Goal: Information Seeking & Learning: Learn about a topic

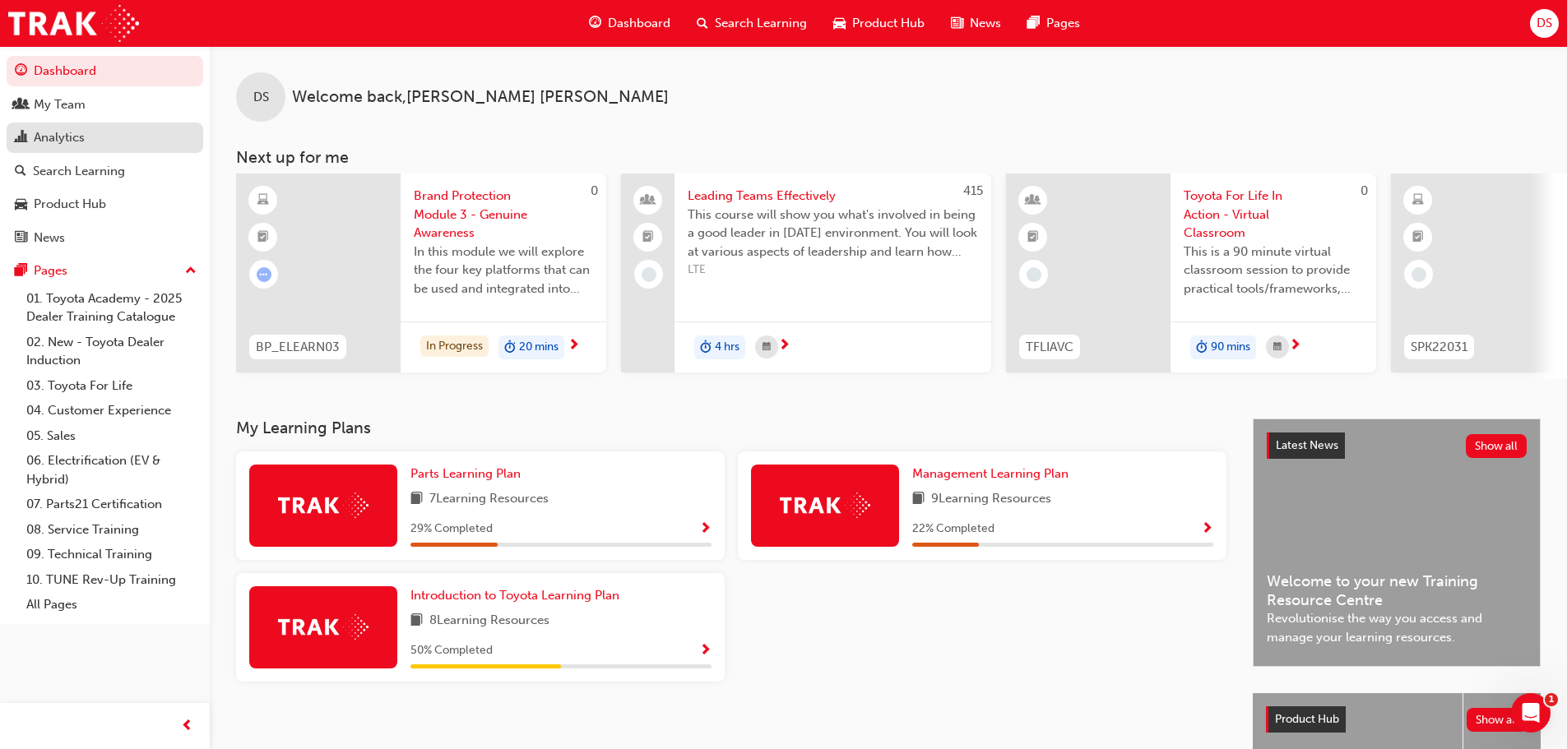
click at [92, 139] on div "Analytics" at bounding box center [105, 137] width 180 height 21
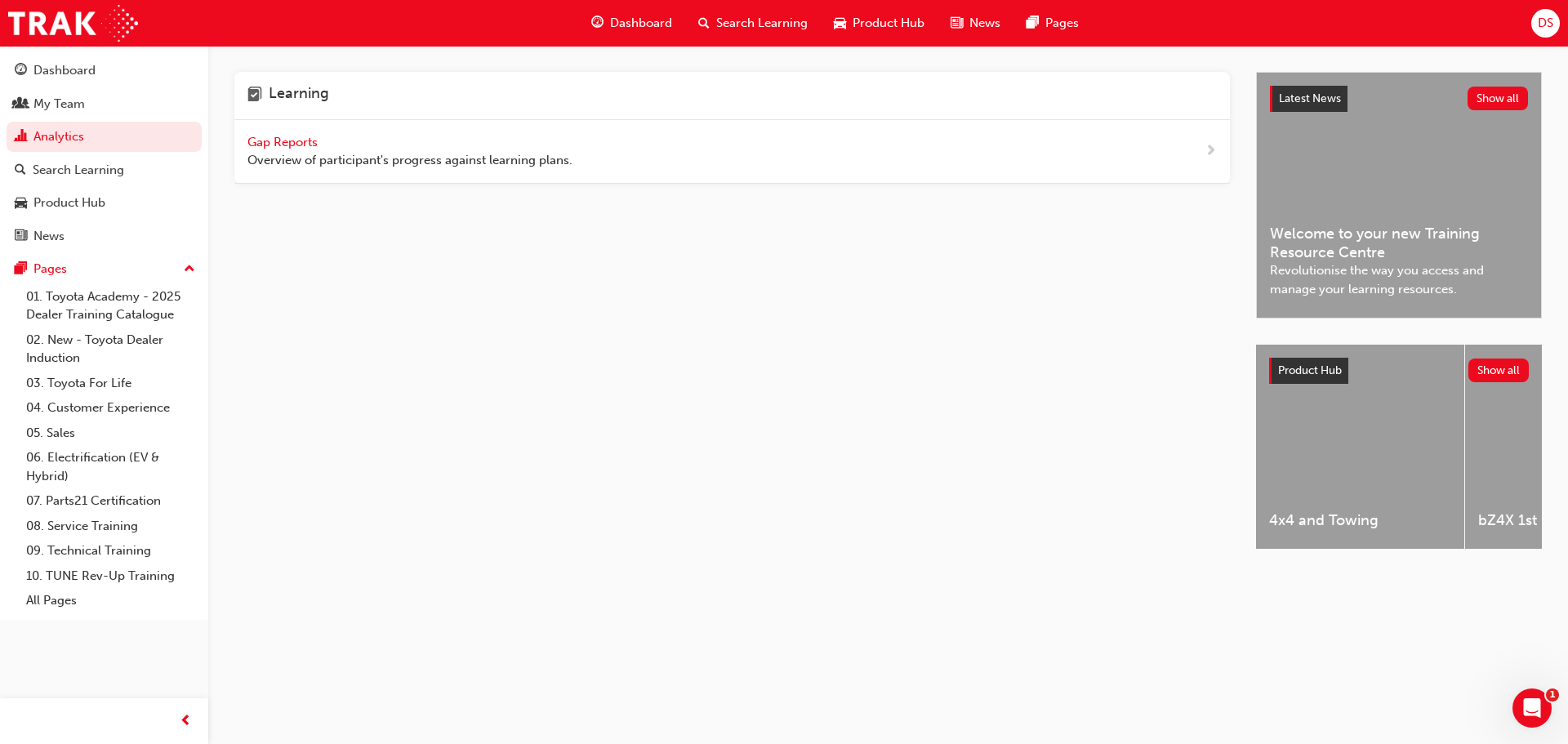
click at [267, 145] on span "Gap Reports" at bounding box center [284, 142] width 73 height 15
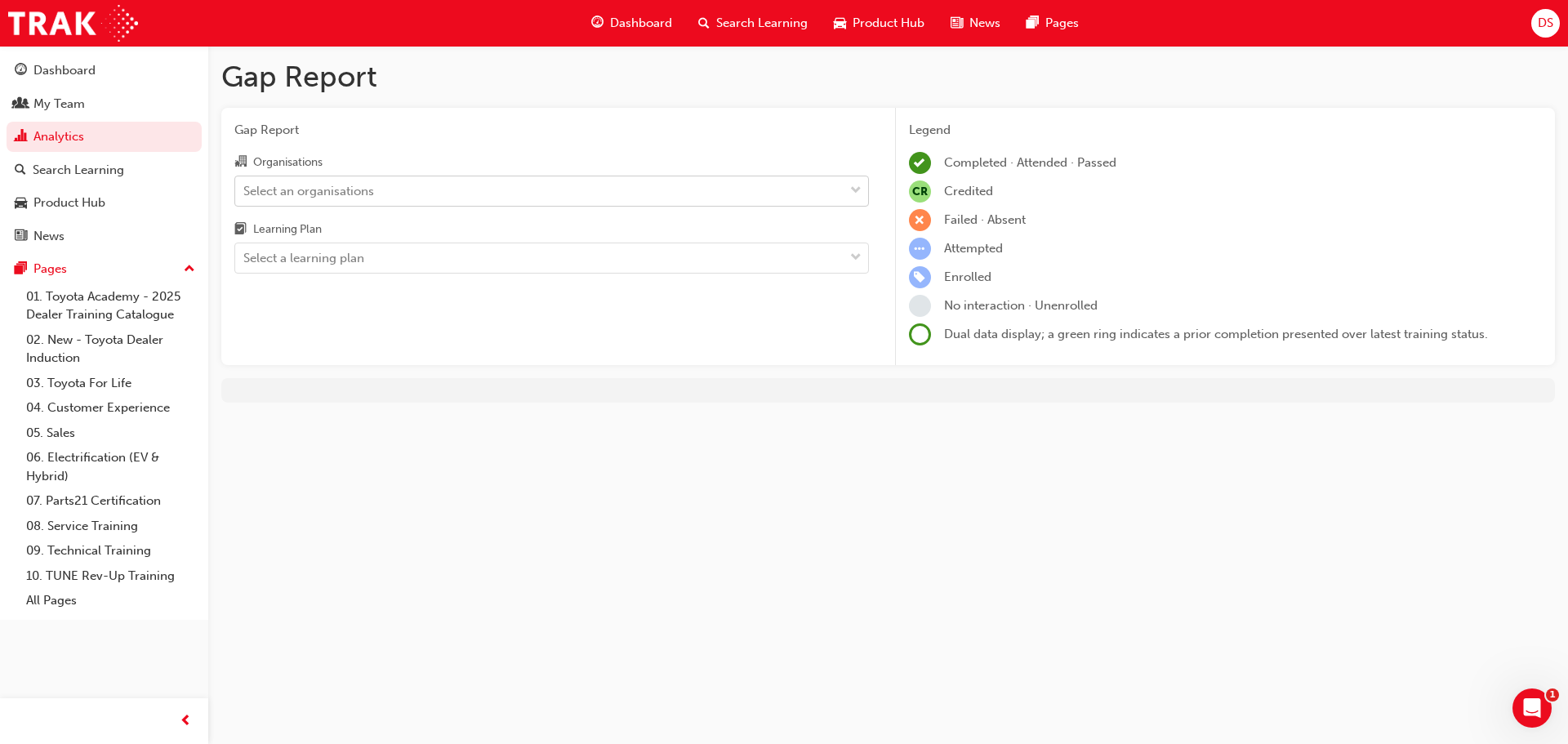
click at [641, 194] on div "Select an organisations" at bounding box center [539, 191] width 609 height 29
click at [245, 194] on input "Organisations Select an organisations" at bounding box center [244, 190] width 2 height 14
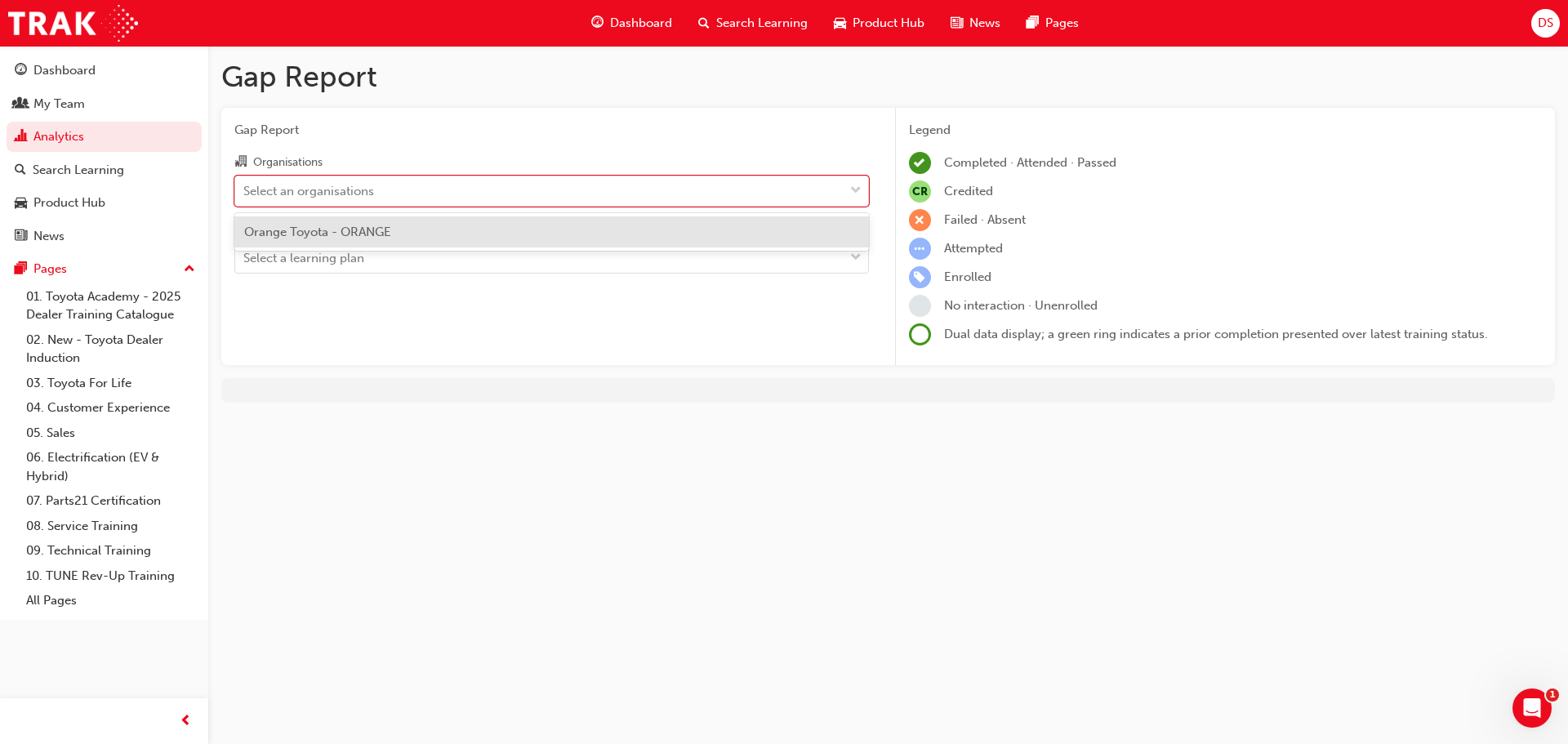
click at [383, 220] on div "Orange Toyota - ORANGE" at bounding box center [551, 232] width 635 height 32
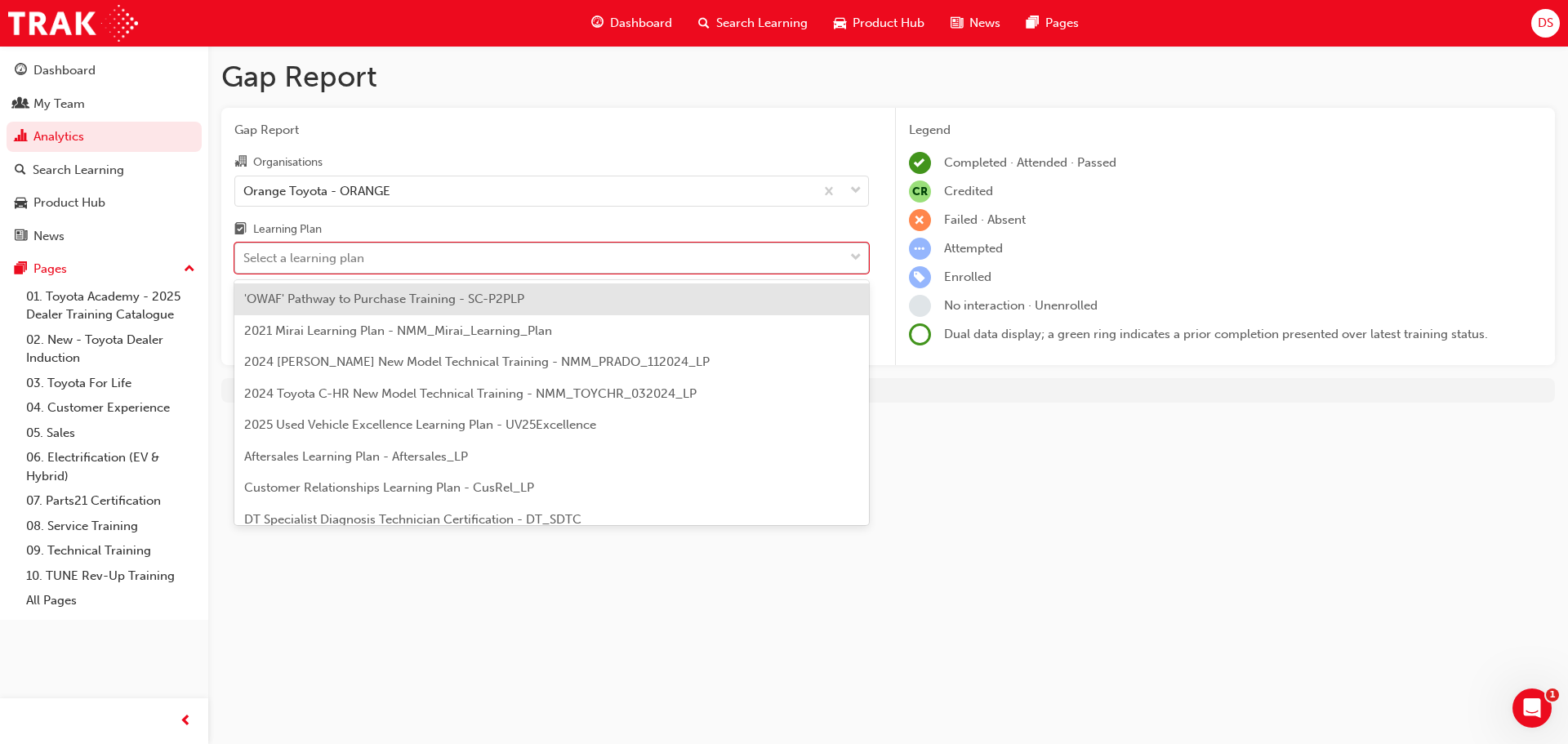
click at [450, 256] on div "Select a learning plan" at bounding box center [539, 258] width 609 height 29
click at [245, 256] on input "Learning Plan option 'OWAF' Pathway to Purchase Training - SC-P2PLP focused, 1 …" at bounding box center [244, 258] width 2 height 14
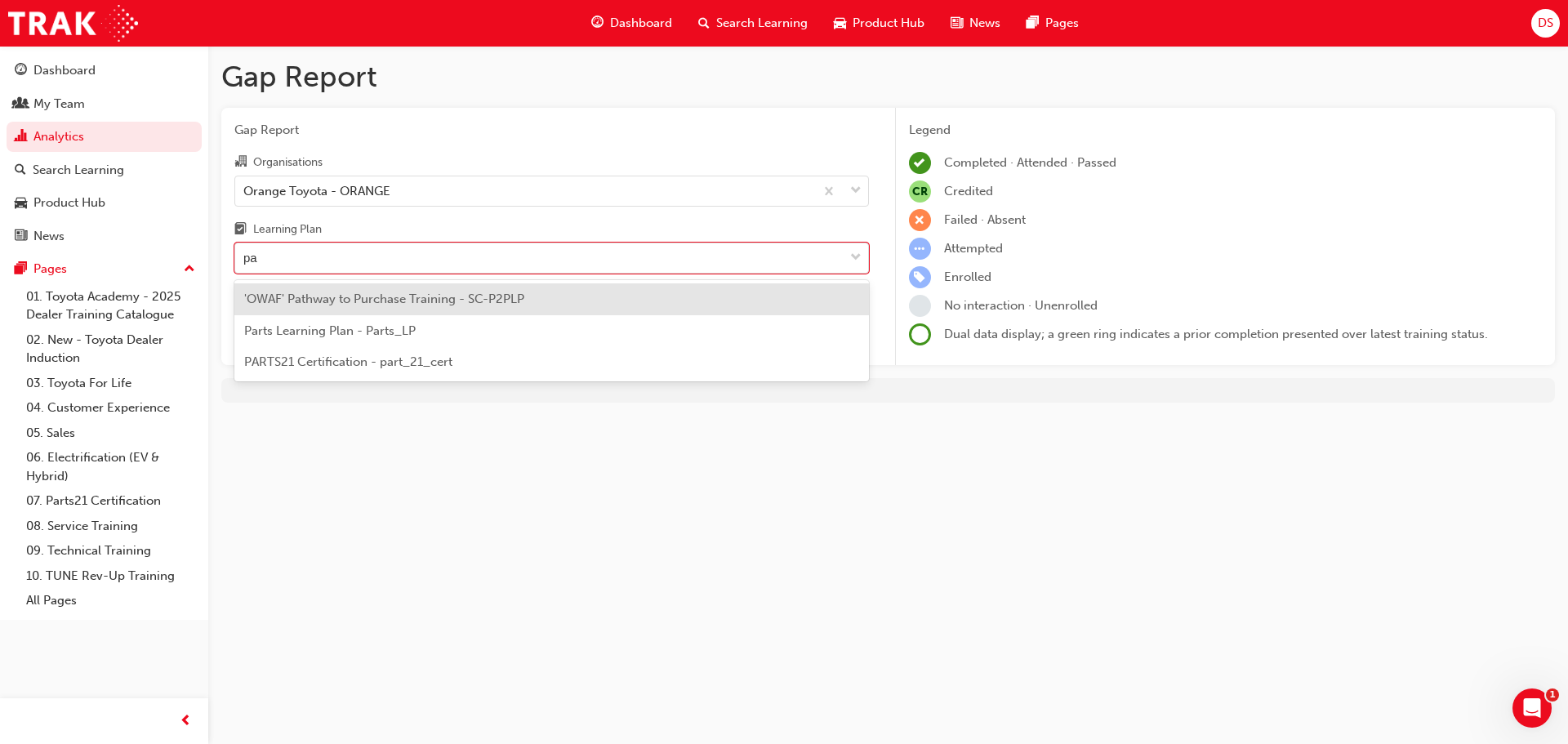
type input "par"
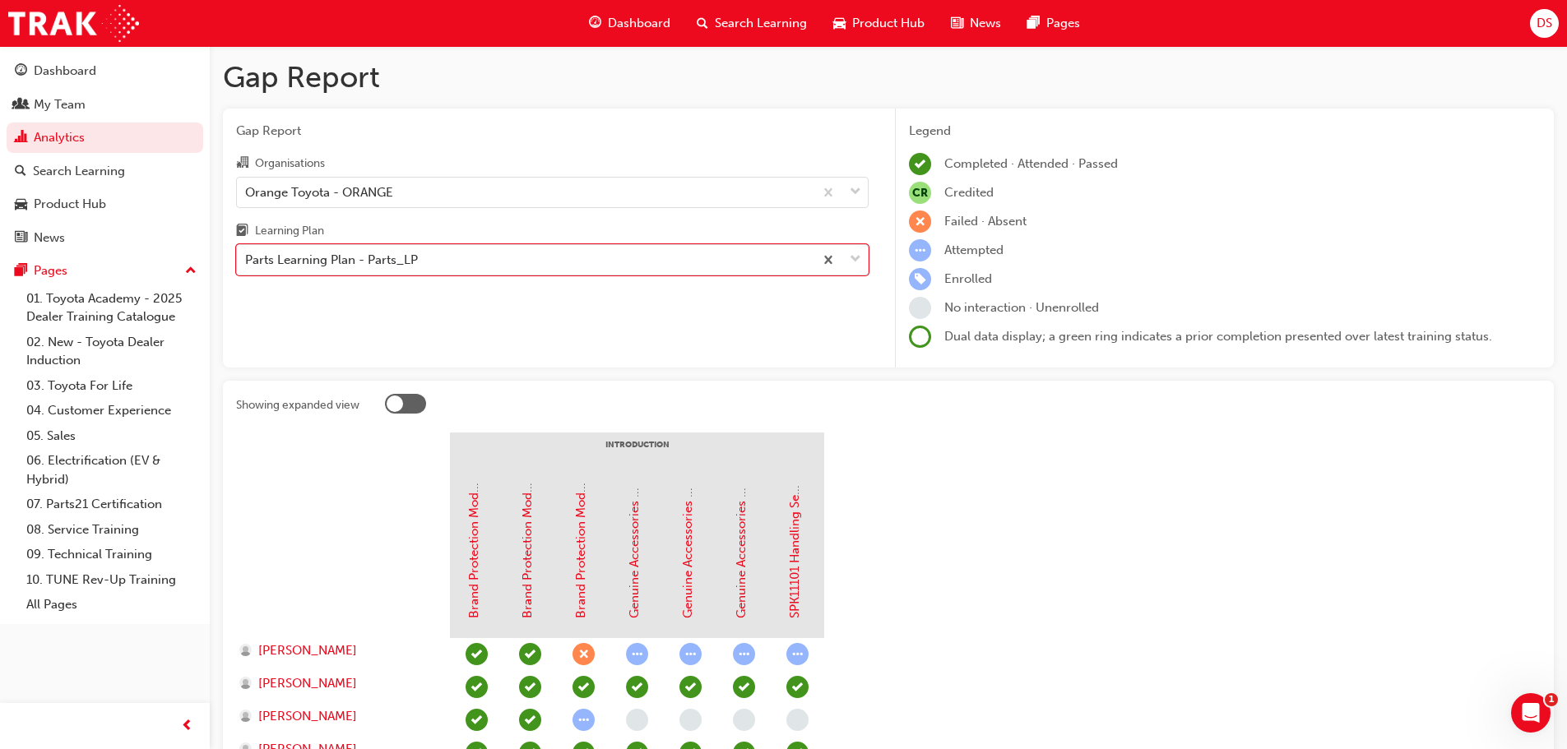
scroll to position [290, 0]
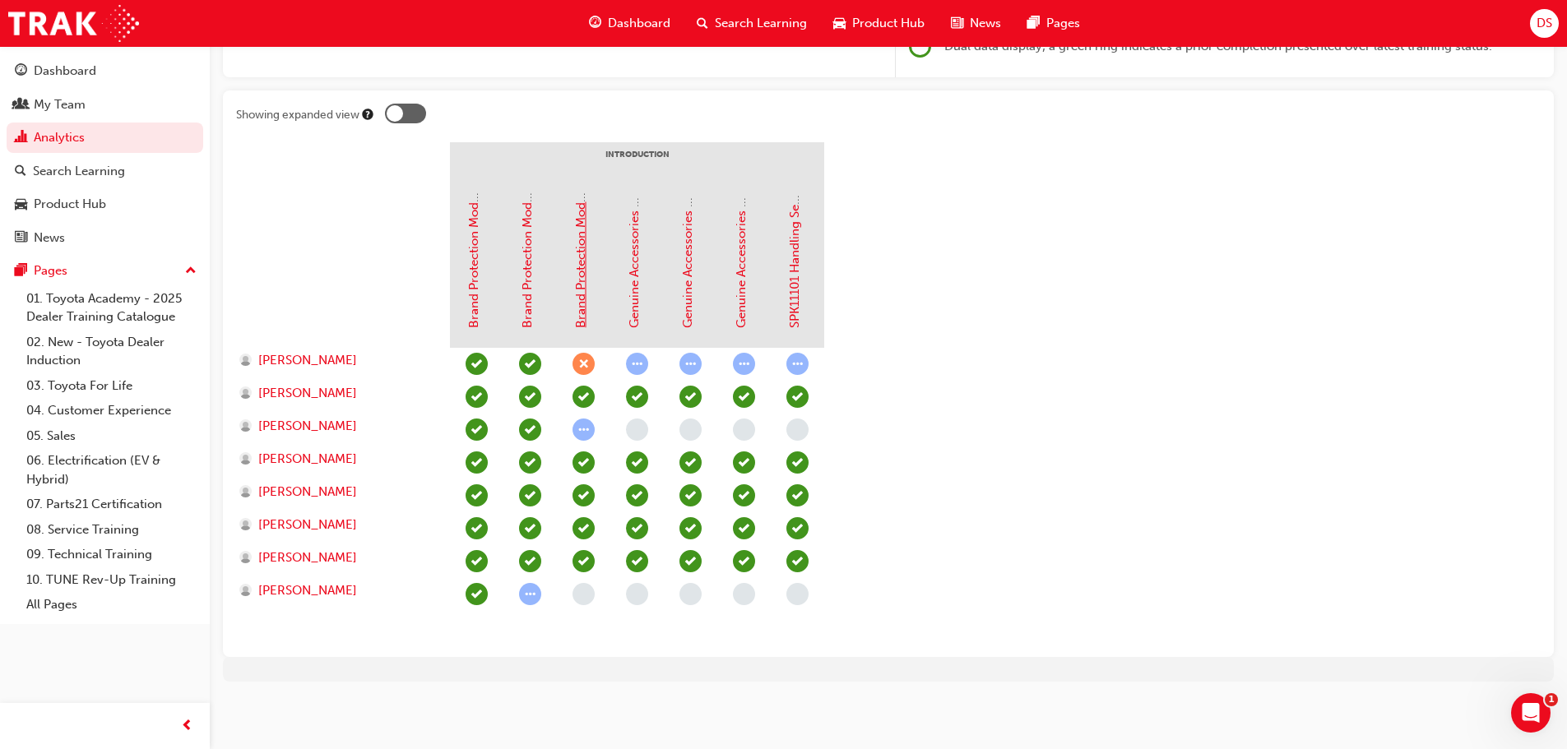
click at [582, 252] on link "Brand Protection Module 3 - Genuine Awareness" at bounding box center [580, 189] width 15 height 278
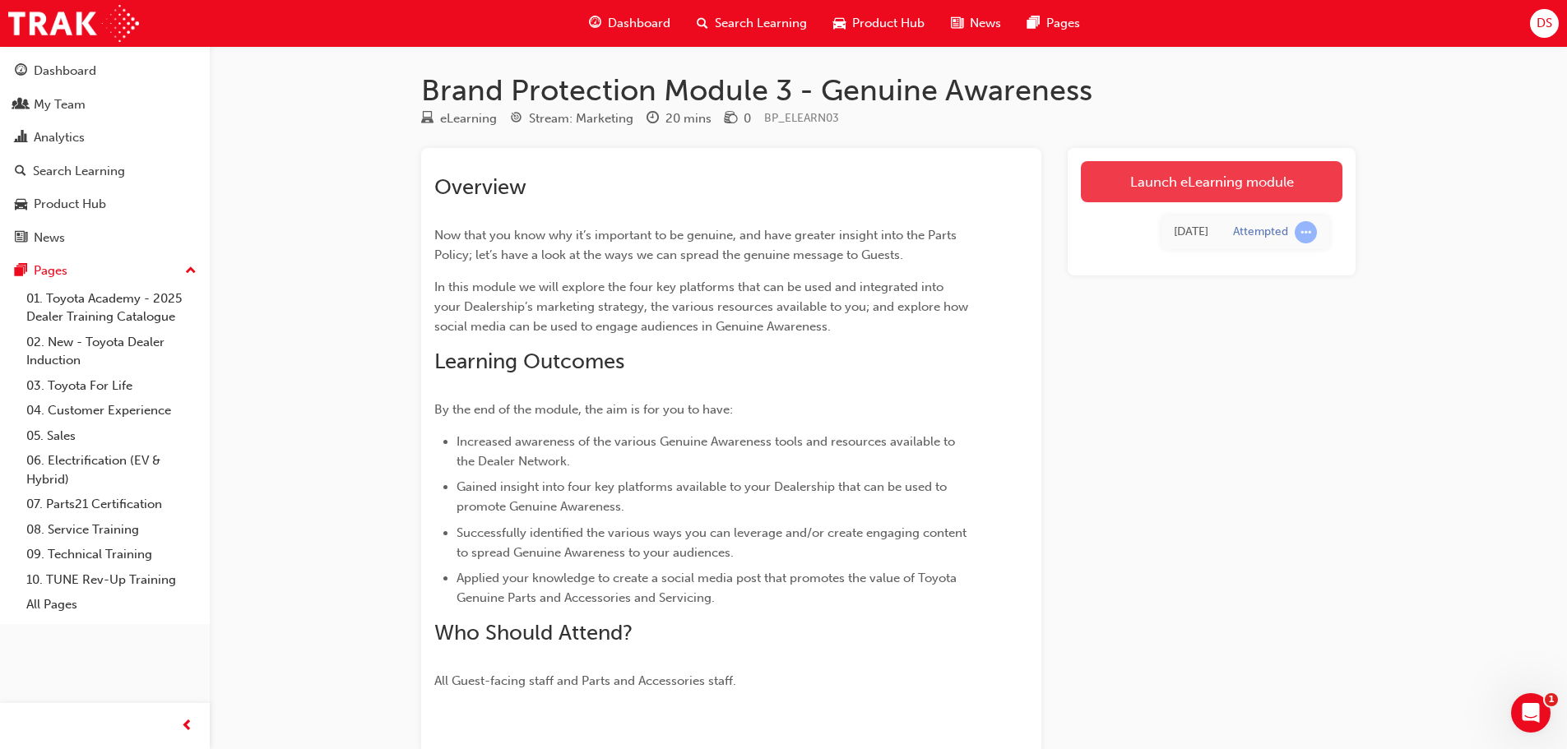
click at [1212, 168] on link "Launch eLearning module" at bounding box center [1212, 181] width 262 height 41
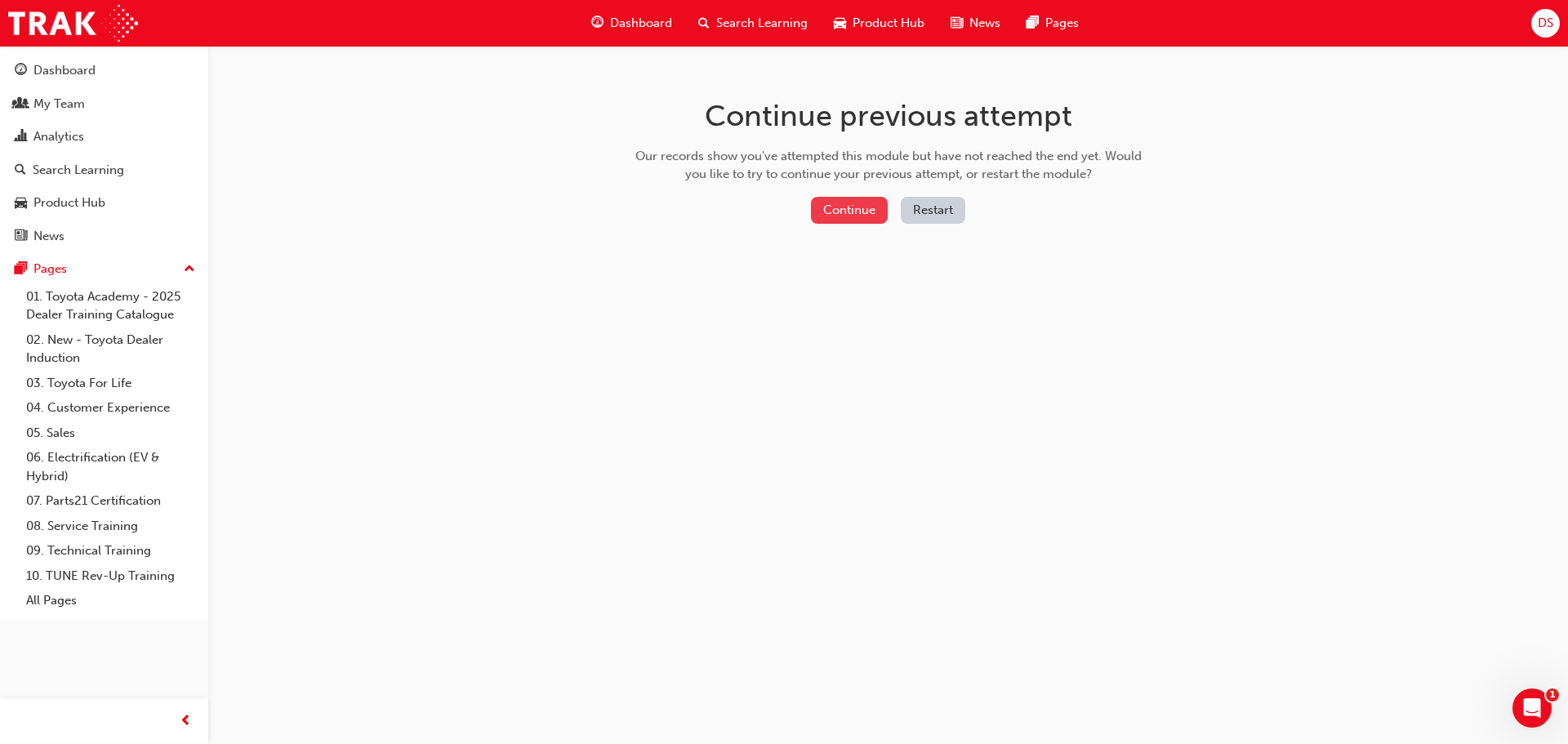
click at [867, 215] on button "Continue" at bounding box center [849, 210] width 76 height 27
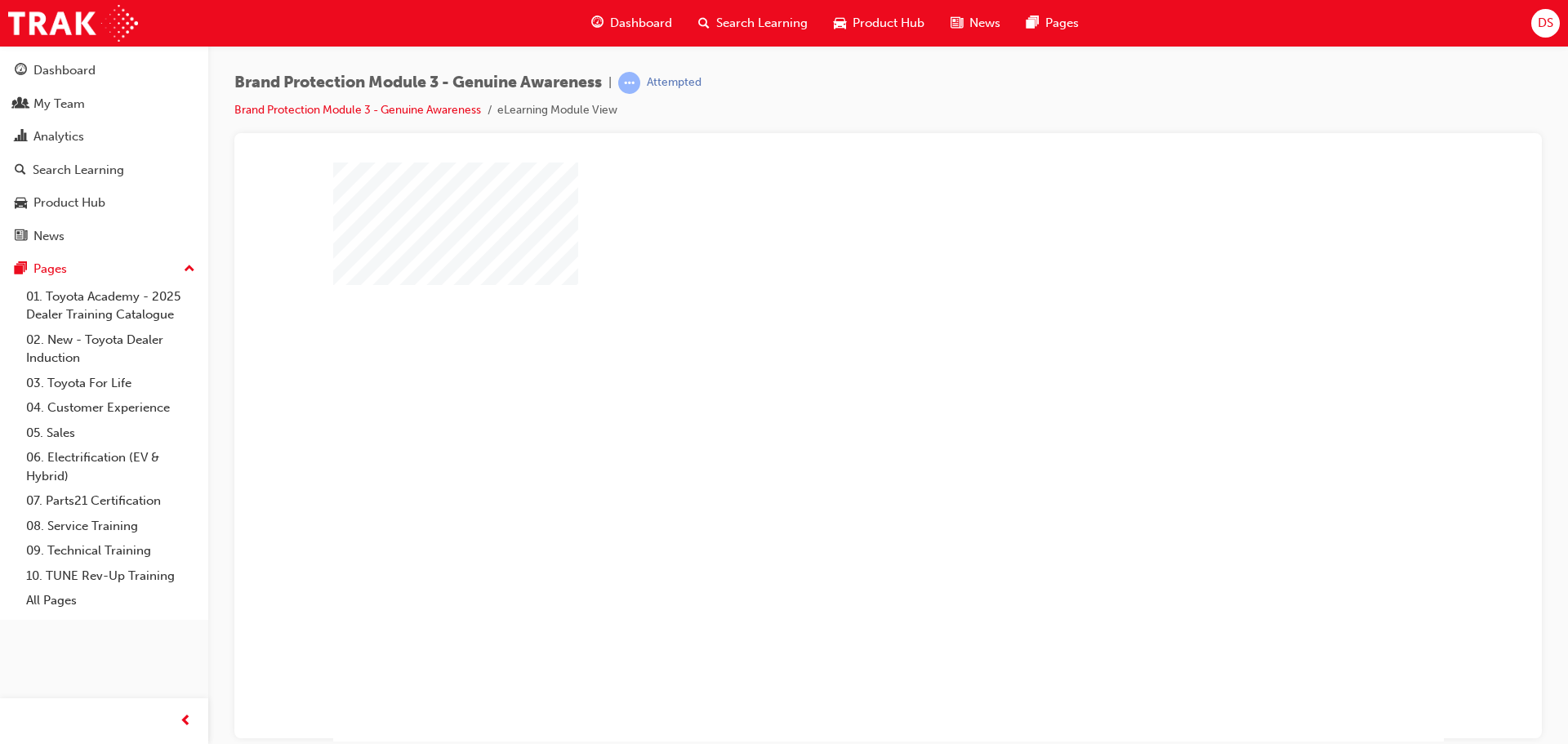
click at [841, 404] on div "play" at bounding box center [841, 404] width 0 height 0
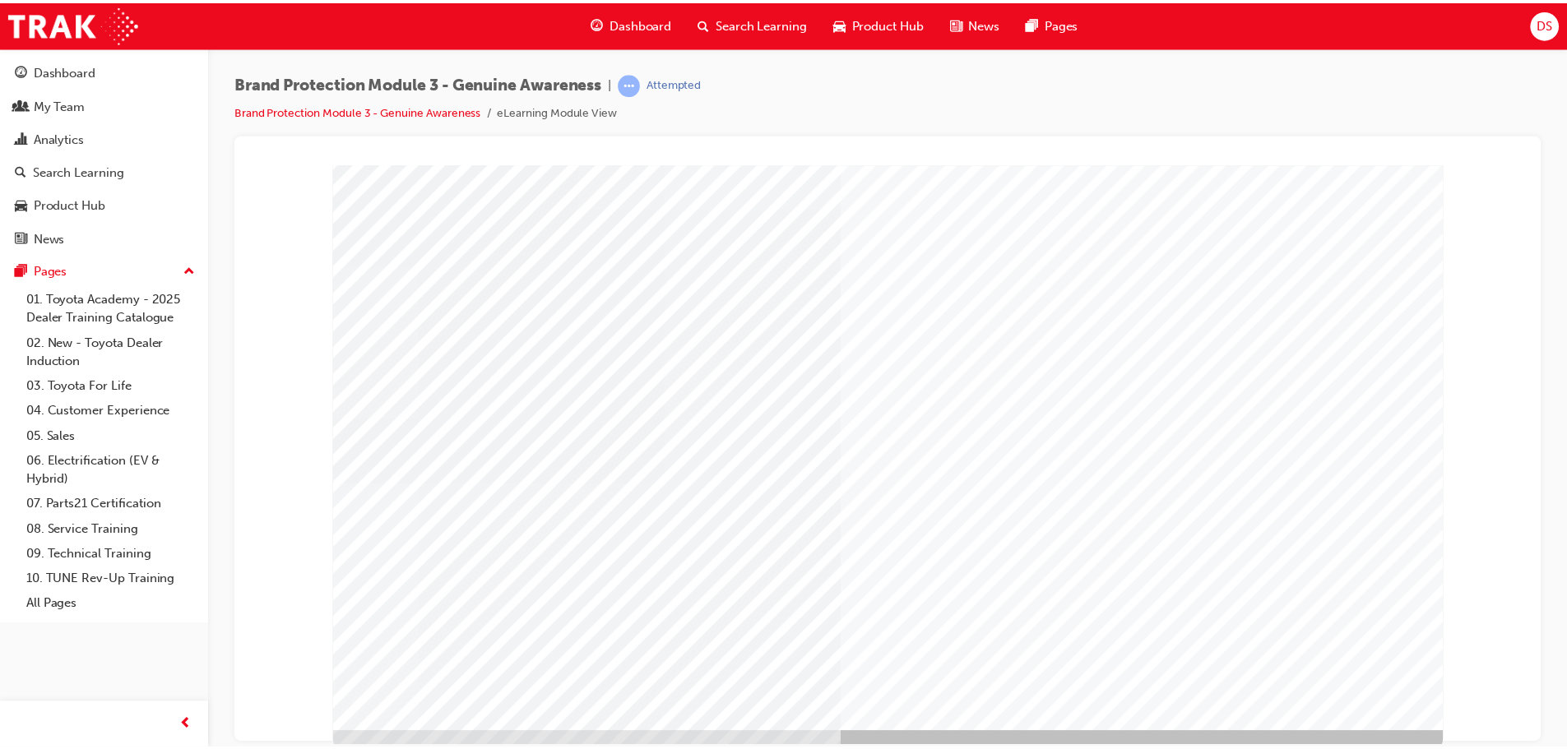
scroll to position [34, 0]
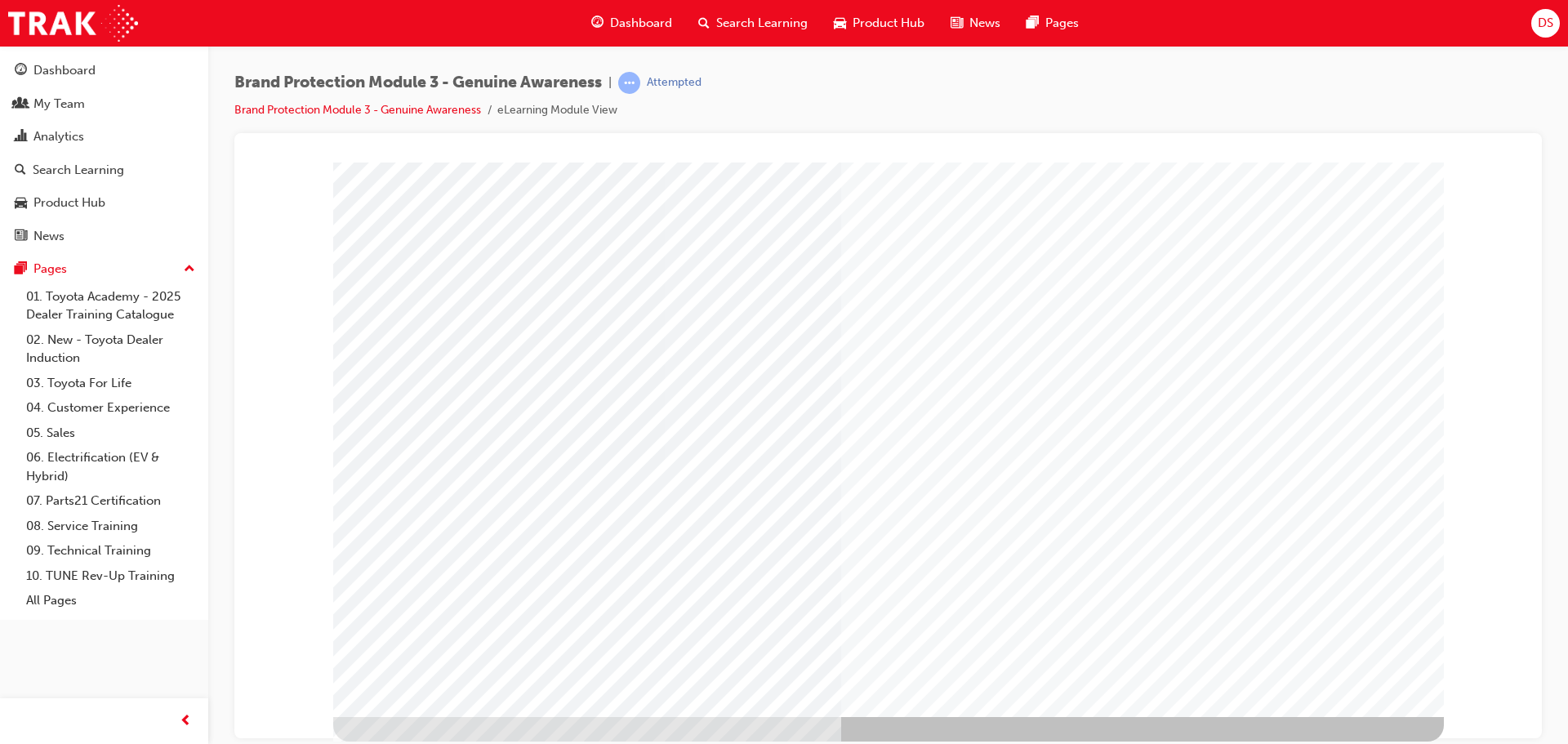
click at [71, 153] on button "Dashboard My Team Analytics Search Learning Product Hub News Pages" at bounding box center [104, 153] width 196 height 202
click at [75, 140] on div "Analytics" at bounding box center [59, 136] width 51 height 19
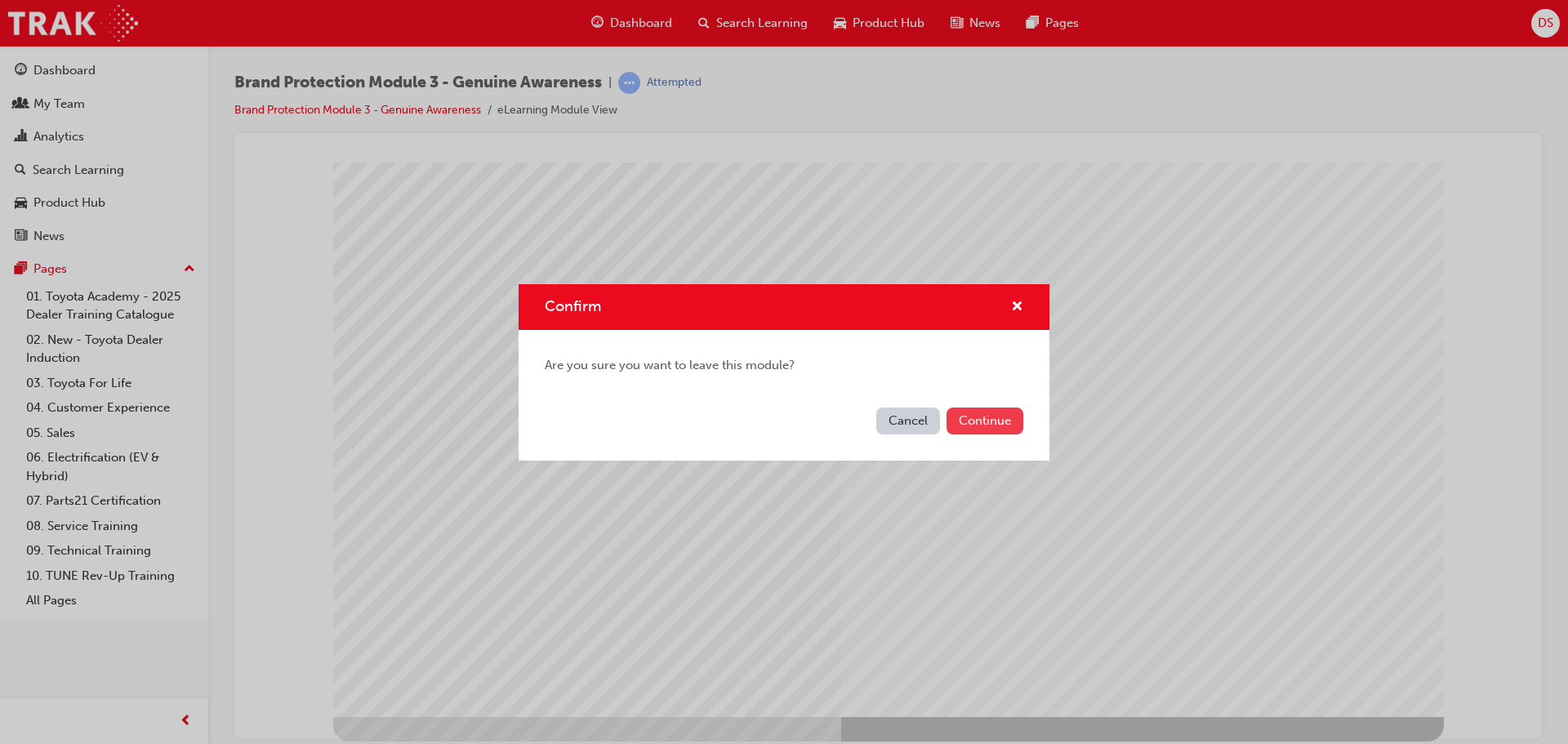
click at [973, 417] on button "Continue" at bounding box center [984, 420] width 76 height 27
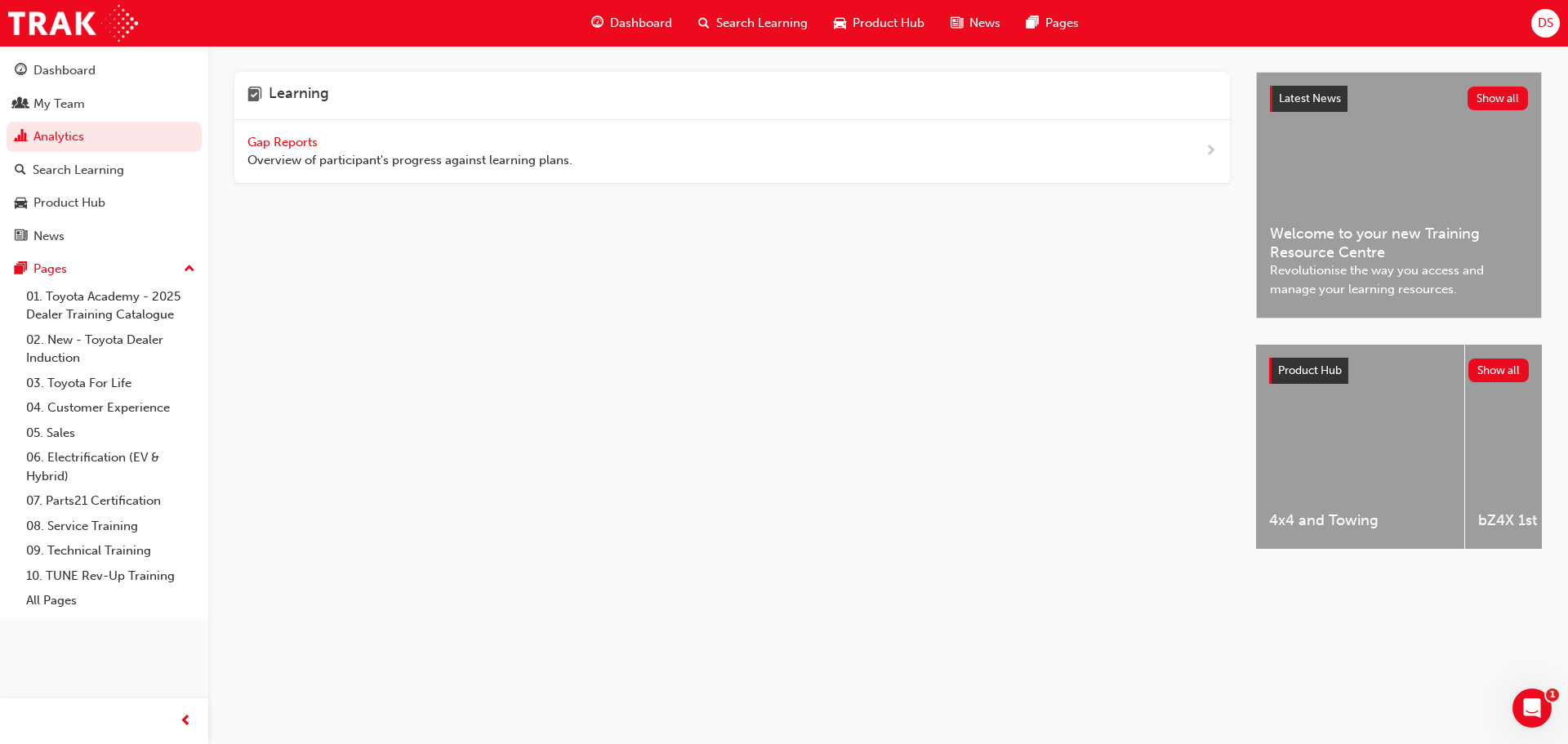
click at [281, 137] on span "Gap Reports" at bounding box center [284, 142] width 73 height 15
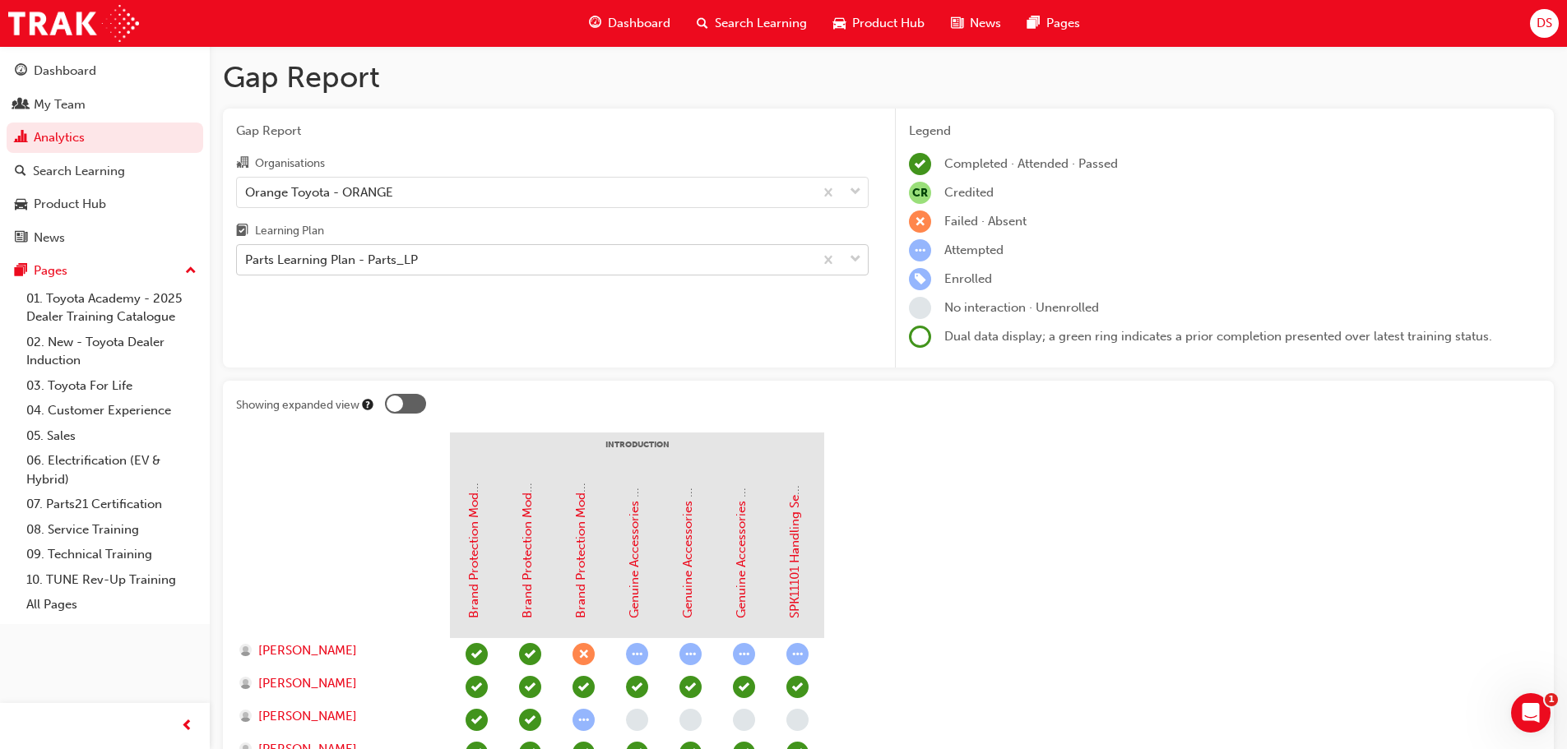
click at [476, 260] on div "Parts Learning Plan - Parts_LP" at bounding box center [525, 260] width 577 height 29
click at [247, 260] on input "Learning Plan Parts Learning Plan - Parts_LP" at bounding box center [246, 260] width 2 height 14
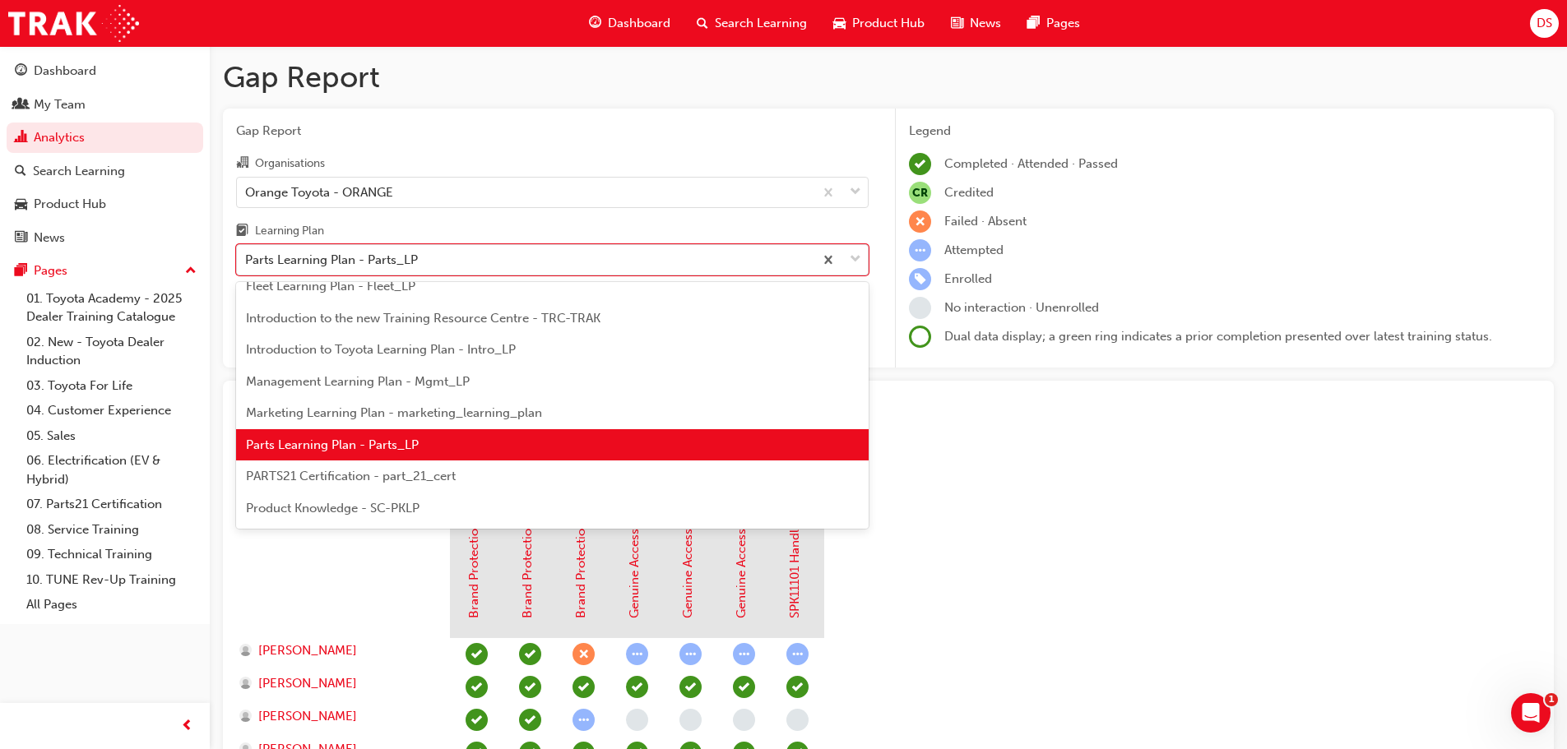
scroll to position [357, 0]
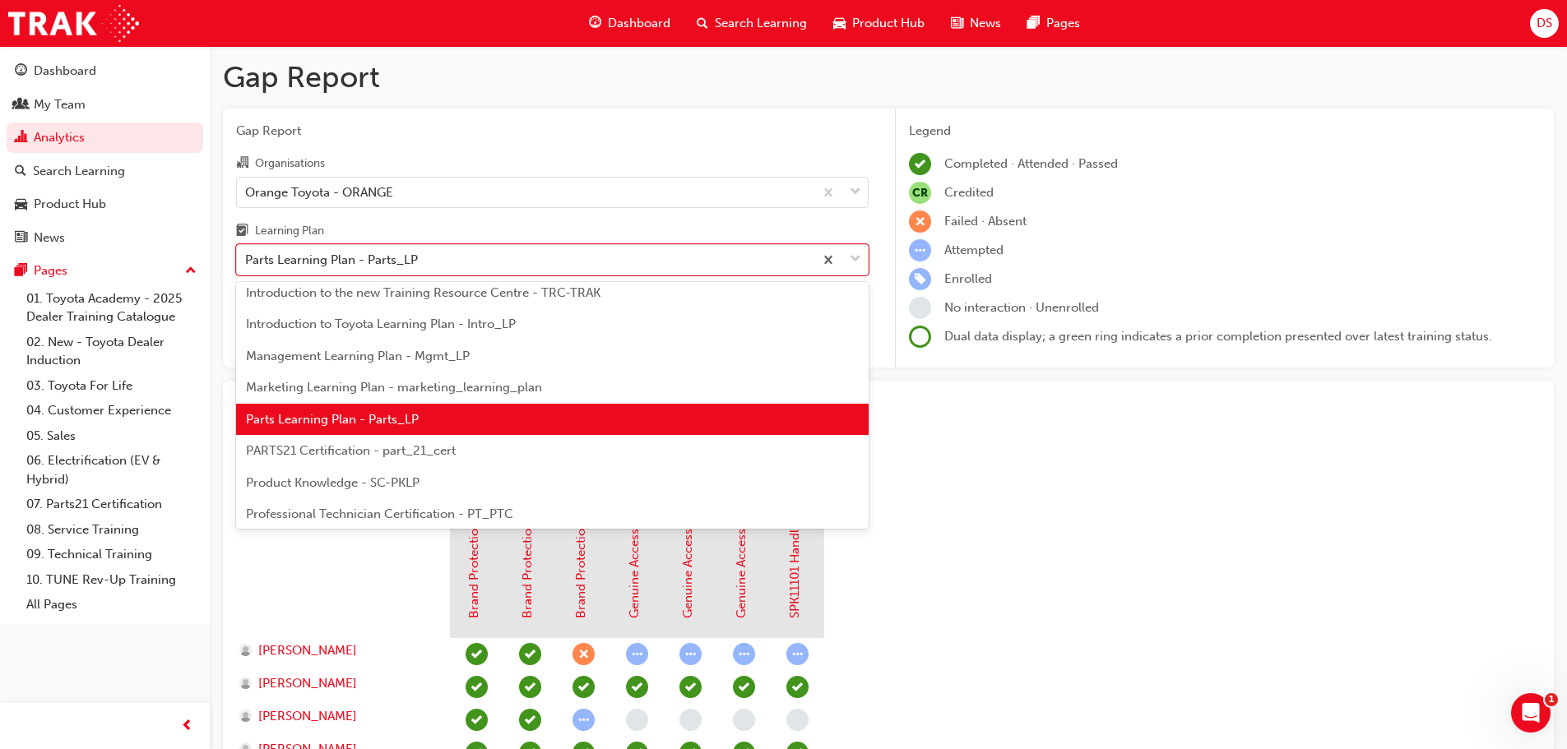
click at [417, 453] on span "PARTS21 Certification - part_21_cert" at bounding box center [351, 450] width 210 height 15
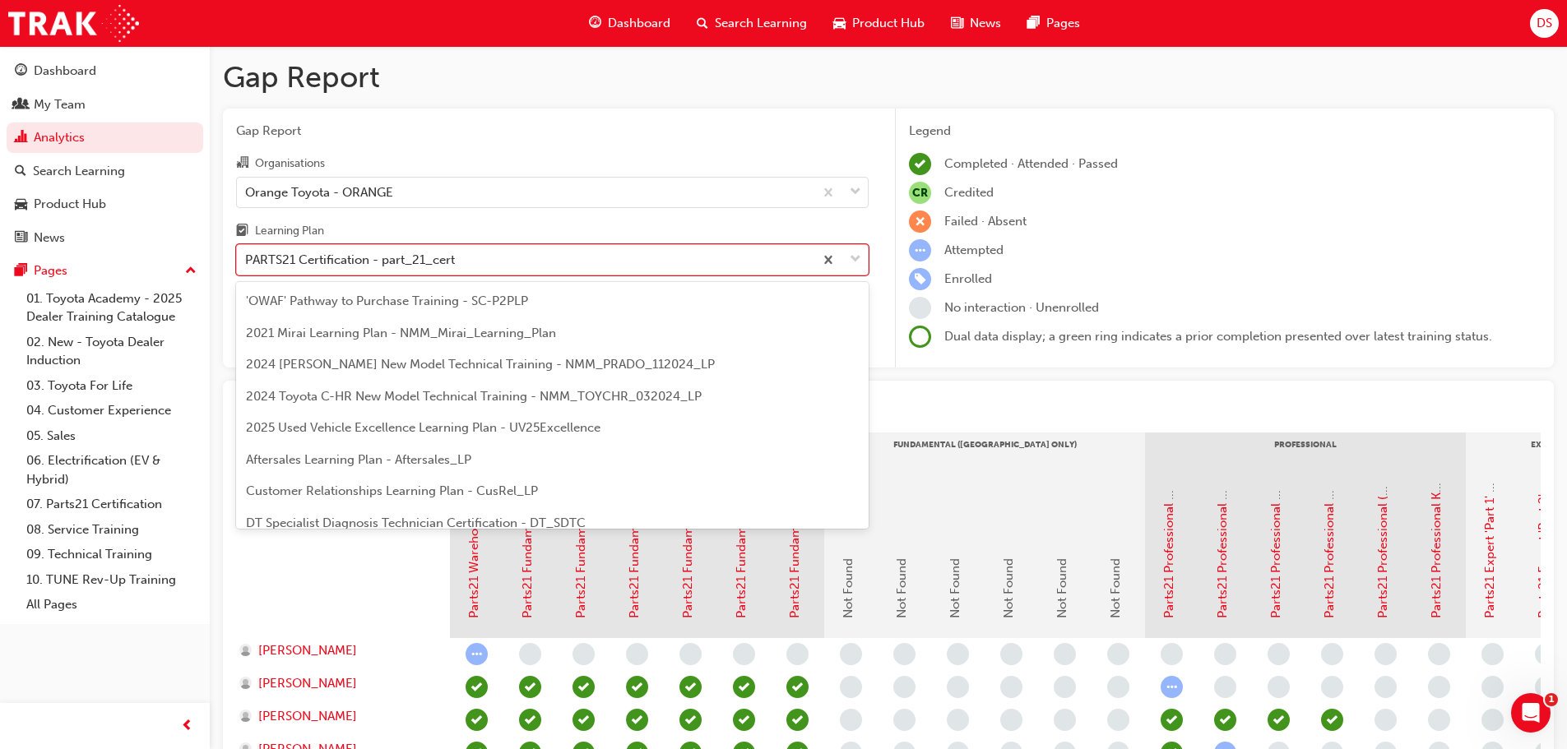
click at [526, 266] on div "PARTS21 Certification - part_21_cert" at bounding box center [525, 260] width 577 height 29
click at [247, 266] on input "Learning Plan option PARTS21 Certification - part_21_cert, selected. option PAR…" at bounding box center [246, 260] width 2 height 14
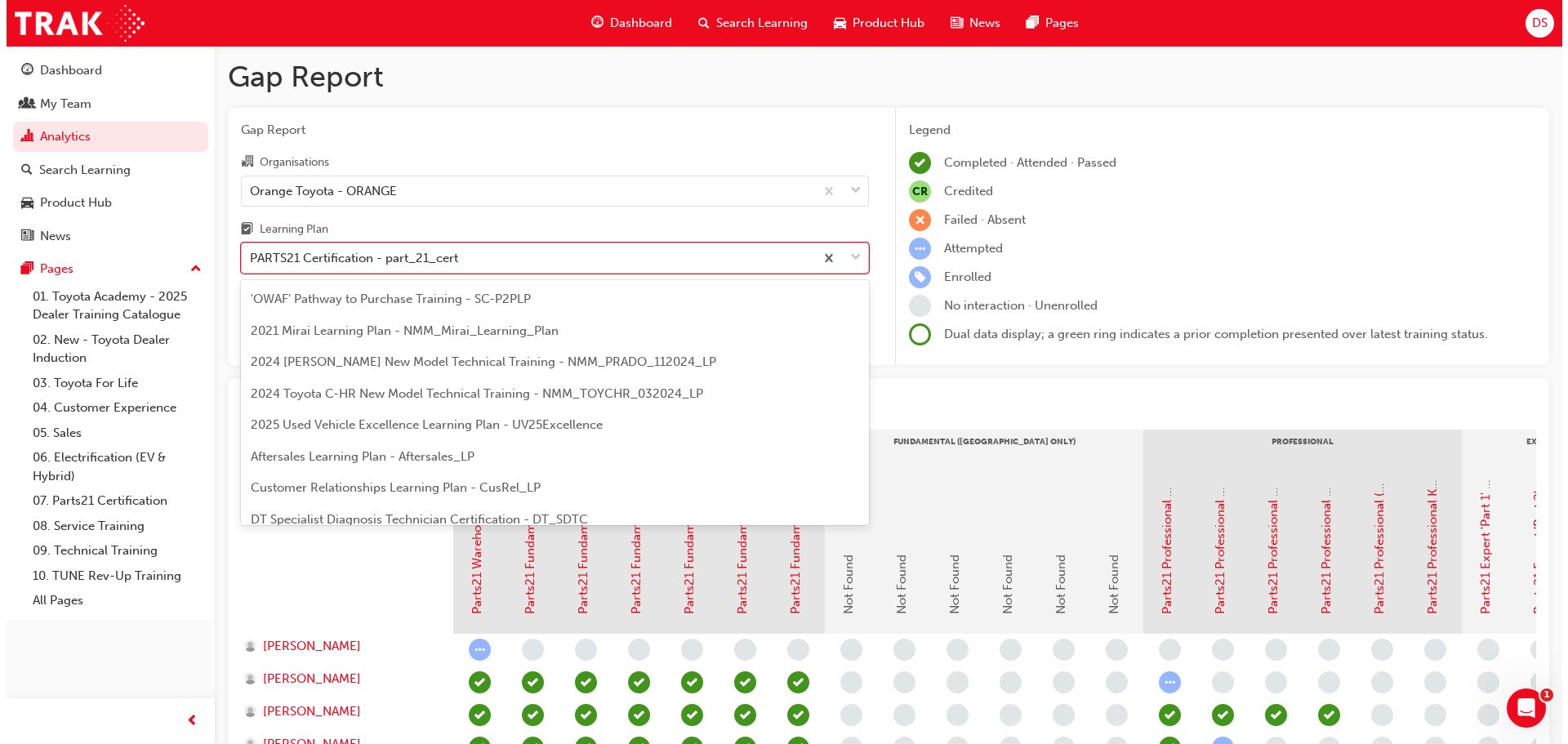
scroll to position [304, 0]
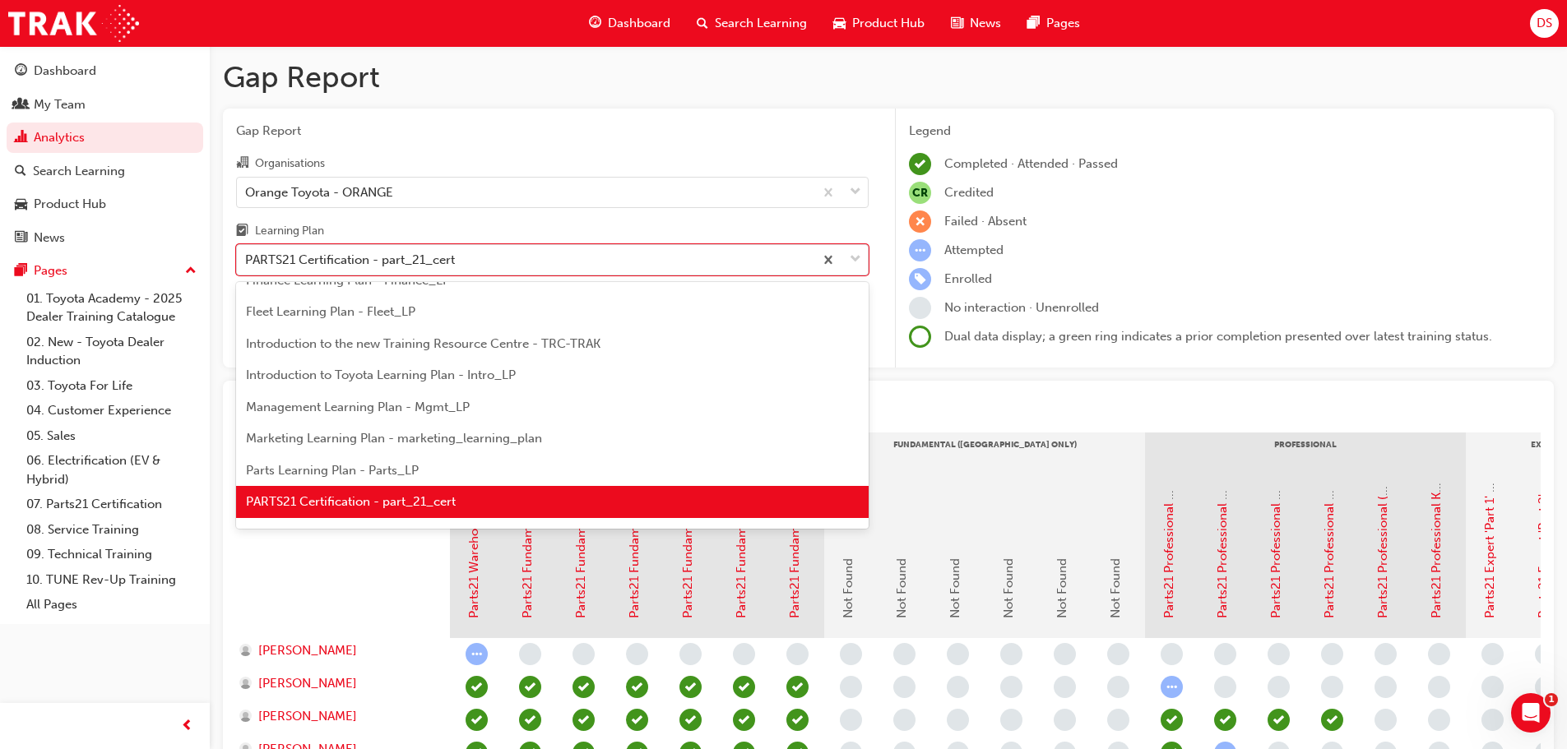
click at [379, 464] on span "Parts Learning Plan - Parts_LP" at bounding box center [332, 470] width 173 height 15
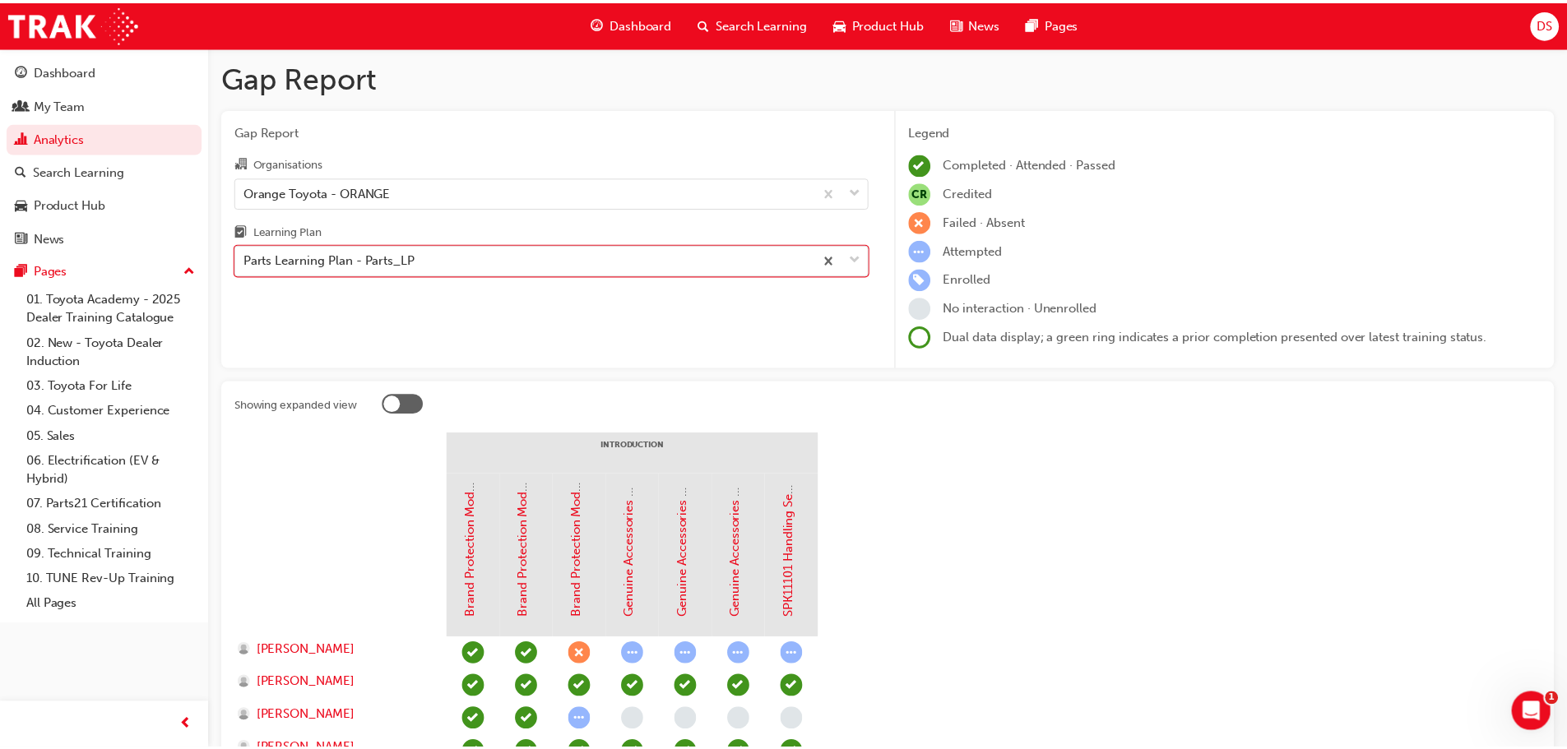
scroll to position [290, 0]
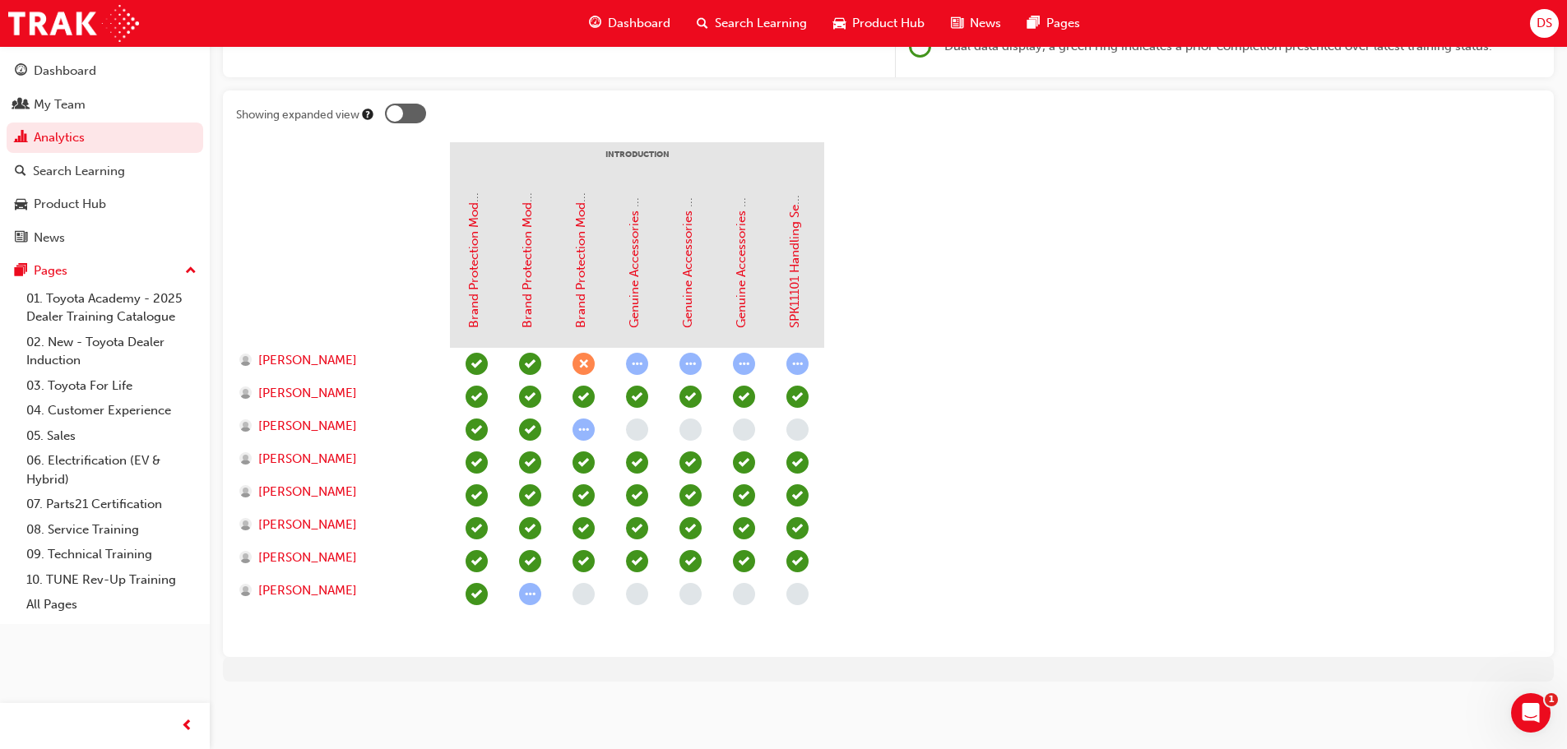
click at [590, 429] on span "learningRecordVerb_ATTEMPT-icon" at bounding box center [584, 430] width 22 height 22
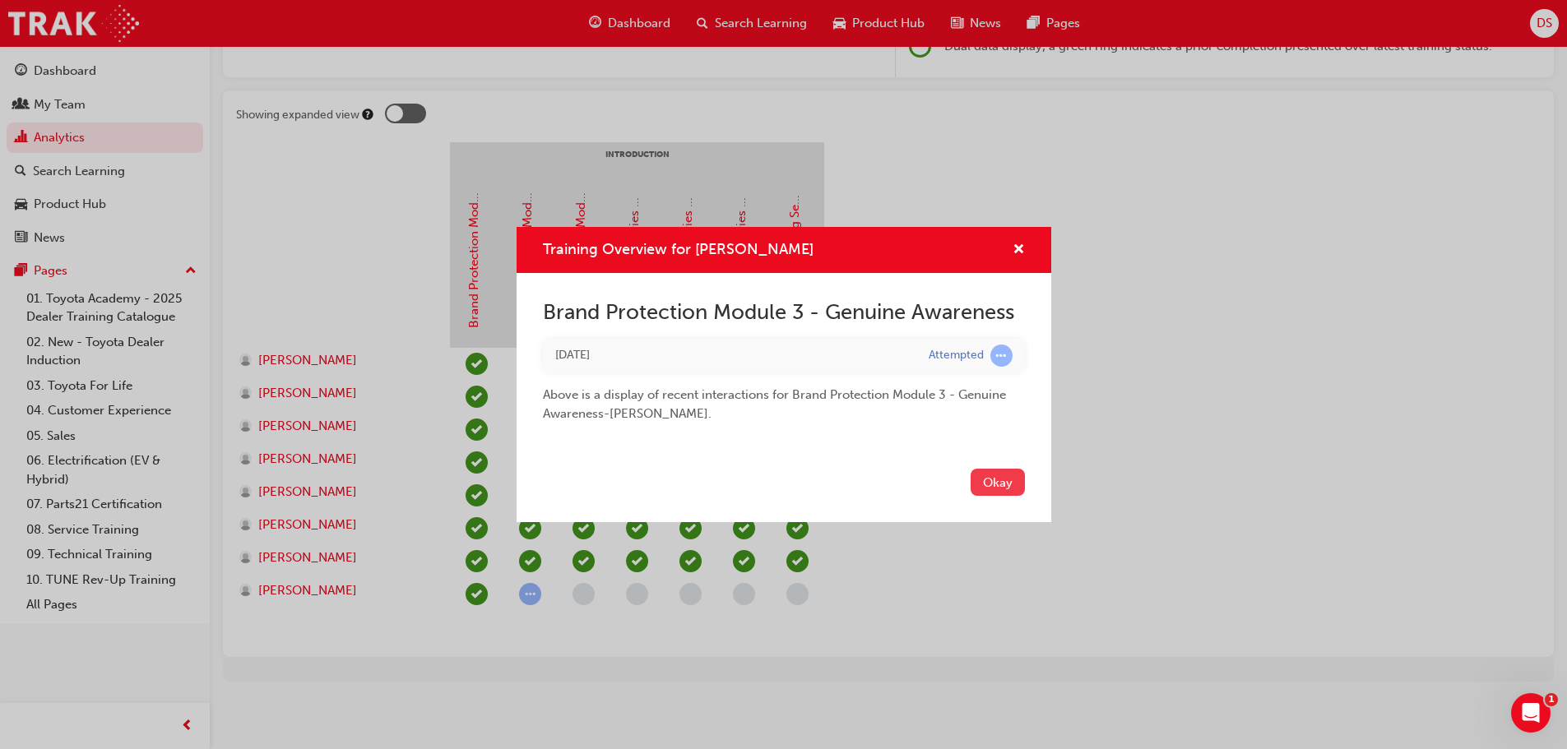
click at [1005, 480] on button "Okay" at bounding box center [998, 482] width 54 height 27
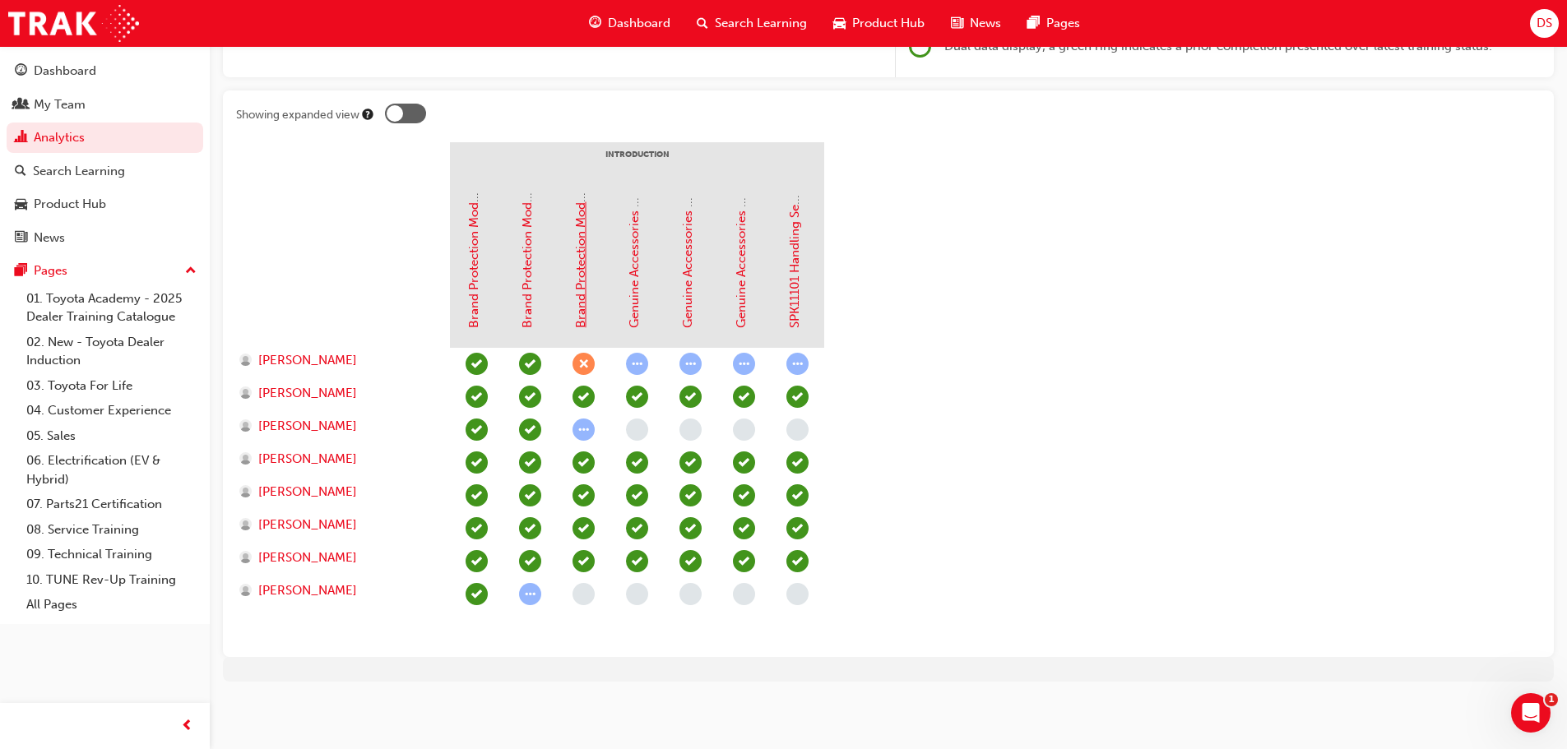
click at [586, 292] on link "Brand Protection Module 3 - Genuine Awareness" at bounding box center [580, 189] width 15 height 278
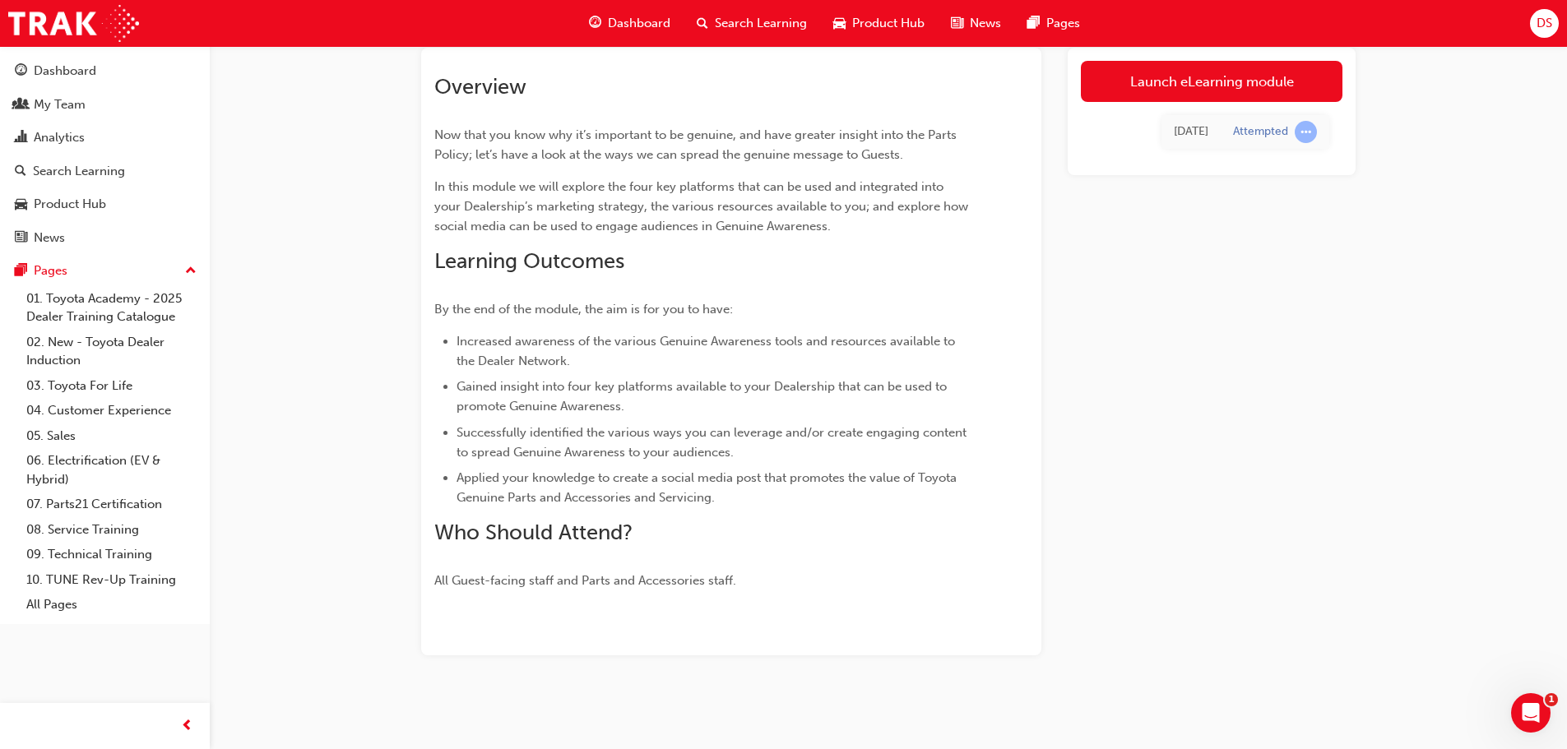
scroll to position [100, 0]
